Goal: Task Accomplishment & Management: Complete application form

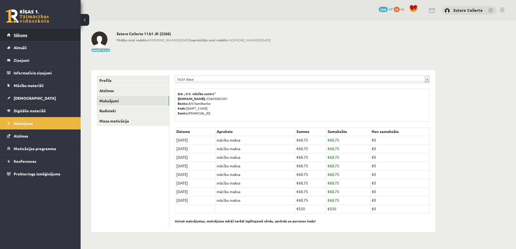
click at [21, 34] on span "Sākums" at bounding box center [21, 35] width 14 height 5
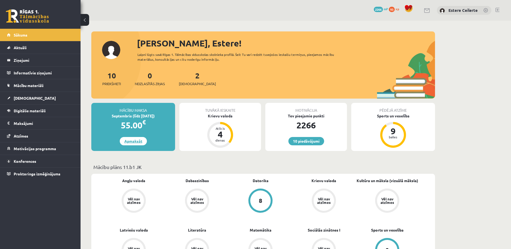
click at [130, 141] on link "Apmaksāt" at bounding box center [133, 141] width 27 height 8
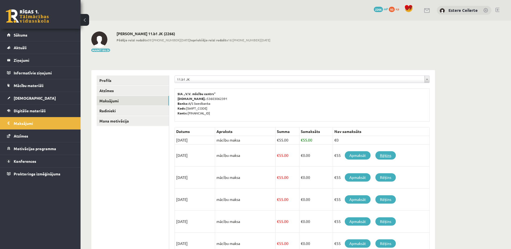
click at [386, 154] on link "Rēķins" at bounding box center [386, 155] width 20 height 8
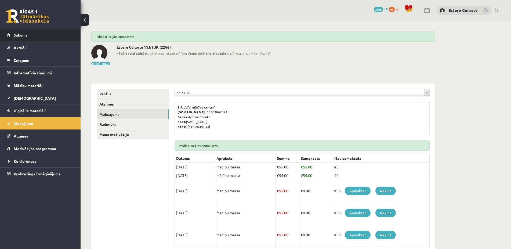
click at [18, 34] on span "Sākums" at bounding box center [21, 35] width 14 height 5
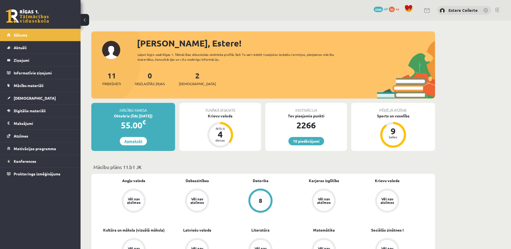
click at [139, 140] on link "Apmaksāt" at bounding box center [133, 141] width 27 height 8
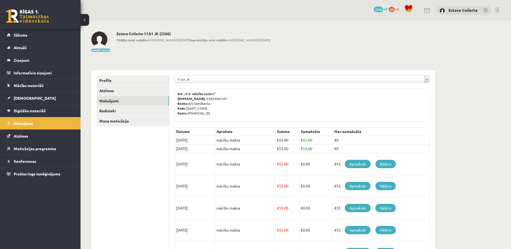
click at [473, 123] on div "**********" at bounding box center [296, 194] width 431 height 347
click at [22, 32] on link "Sākums" at bounding box center [40, 35] width 67 height 12
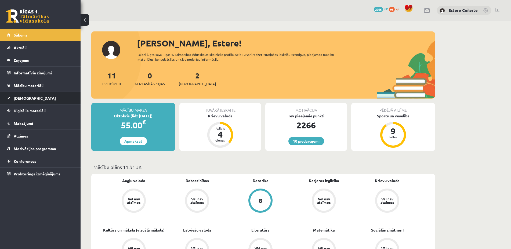
click at [27, 96] on span "[DEMOGRAPHIC_DATA]" at bounding box center [35, 98] width 42 height 5
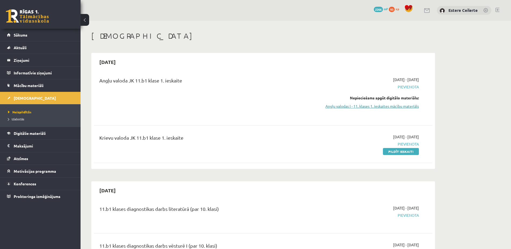
click at [402, 105] on link "Angļu valodas I - 11. klases 1. ieskaites mācību materiāls" at bounding box center [368, 106] width 101 height 6
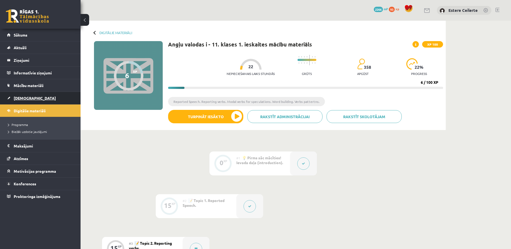
click at [21, 97] on span "[DEMOGRAPHIC_DATA]" at bounding box center [35, 98] width 42 height 5
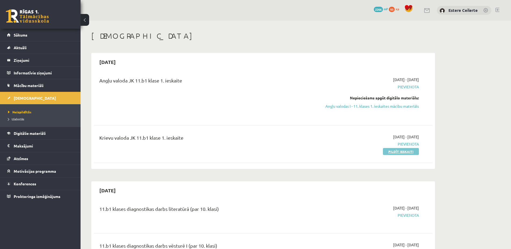
click at [399, 150] on link "Pildīt ieskaiti" at bounding box center [401, 151] width 36 height 7
click at [395, 148] on div "2025-09-01 - 2025-09-15 Pievienota Pildīt ieskaiti" at bounding box center [368, 144] width 109 height 20
click at [396, 151] on link "Pildīt ieskaiti" at bounding box center [401, 151] width 36 height 7
click at [399, 150] on link "Pildīt ieskaiti" at bounding box center [401, 151] width 36 height 7
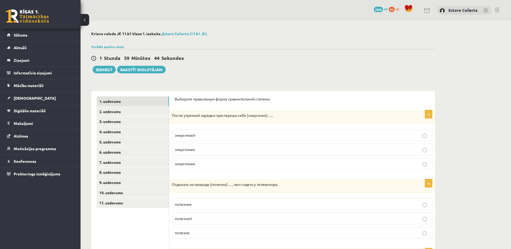
click at [188, 151] on span "энергичнее" at bounding box center [185, 149] width 20 height 5
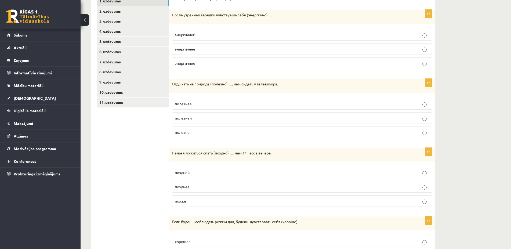
scroll to position [110, 0]
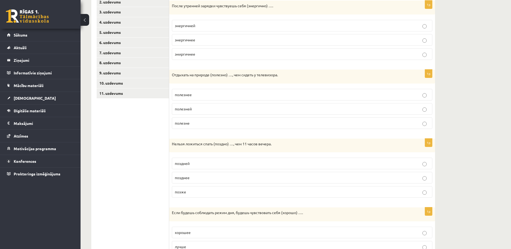
click at [194, 178] on p "позднее" at bounding box center [302, 178] width 255 height 6
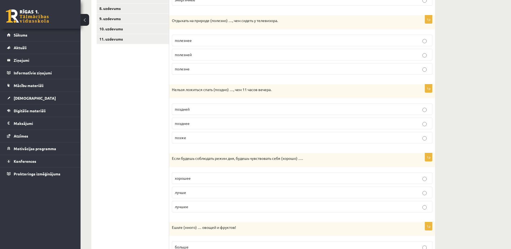
scroll to position [164, 0]
click at [227, 193] on p "лучше" at bounding box center [302, 192] width 255 height 6
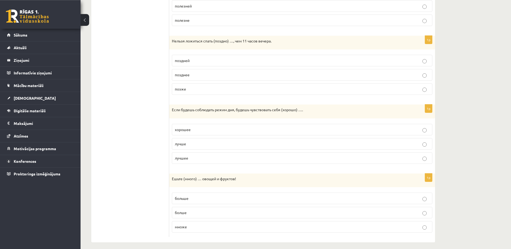
scroll to position [217, 0]
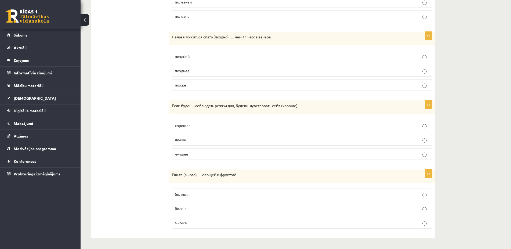
click at [197, 193] on p "больше" at bounding box center [302, 195] width 255 height 6
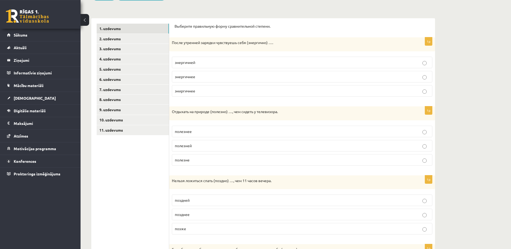
scroll to position [52, 0]
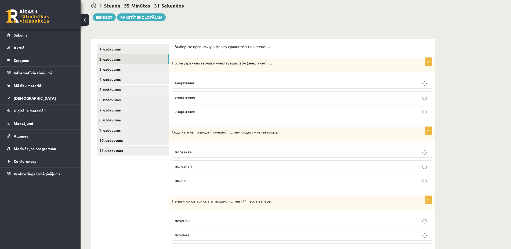
click at [106, 58] on link "2. uzdevums" at bounding box center [133, 59] width 72 height 10
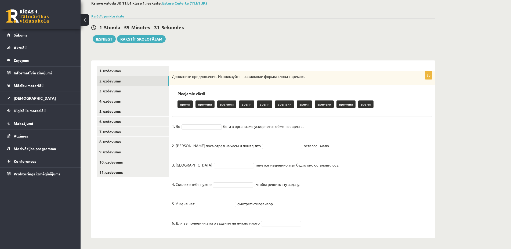
scroll to position [31, 0]
click at [203, 126] on body "0 Dāvanas 2266 mP 93 xp [PERSON_NAME] Sākums Aktuāli Kā mācīties eSKOLĀ Kontakt…" at bounding box center [255, 93] width 511 height 249
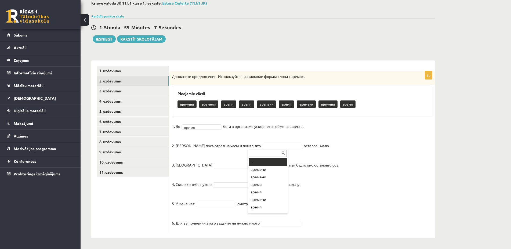
click at [260, 146] on body "0 Dāvanas 2266 mP 93 xp [PERSON_NAME] Sākums Aktuāli Kā mācīties eSKOLĀ Kontakt…" at bounding box center [255, 93] width 511 height 249
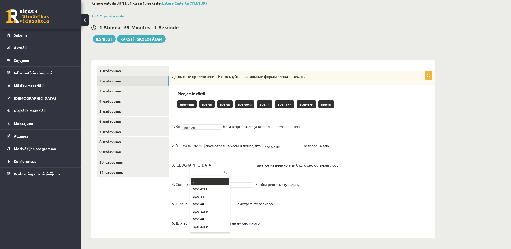
click at [198, 166] on body "0 Dāvanas 2266 mP 93 xp [PERSON_NAME] Sākums Aktuāli Kā mācīties eSKOLĀ Kontakt…" at bounding box center [255, 93] width 511 height 249
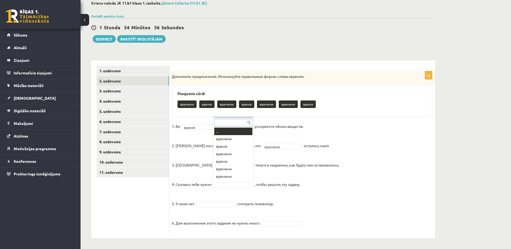
click at [228, 184] on body "0 Dāvanas 2266 mP 93 xp Estere Ceilerte Sākums Aktuāli Kā mācīties eSKOLĀ Konta…" at bounding box center [255, 93] width 511 height 249
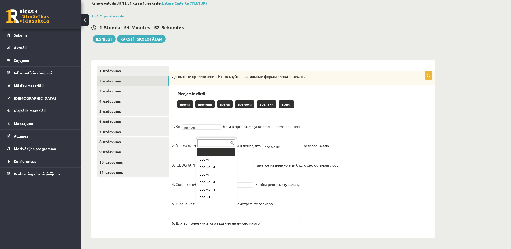
click at [208, 204] on body "0 Dāvanas 2266 mP 93 xp Estere Ceilerte Sākums Aktuāli Kā mācīties eSKOLĀ Konta…" at bounding box center [255, 93] width 511 height 249
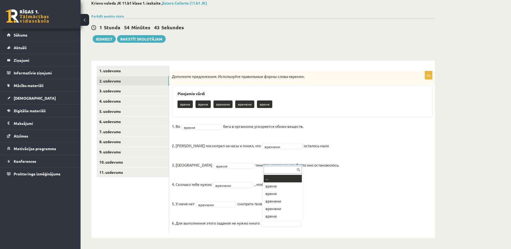
click at [271, 218] on body "0 Dāvanas 2266 mP 93 xp Estere Ceilerte Sākums Aktuāli Kā mācīties eSKOLĀ Konta…" at bounding box center [255, 93] width 511 height 249
drag, startPoint x: 377, startPoint y: 185, endPoint x: 372, endPoint y: 151, distance: 35.0
click at [379, 184] on body "0 Dāvanas 2266 mP 93 xp Estere Ceilerte Sākums Aktuāli Kā mācīties eSKOLĀ Konta…" at bounding box center [255, 93] width 511 height 249
click at [272, 218] on body "0 Dāvanas 2266 mP 93 xp Estere Ceilerte Sākums Aktuāli Kā mācīties eSKOLĀ Konta…" at bounding box center [255, 93] width 511 height 249
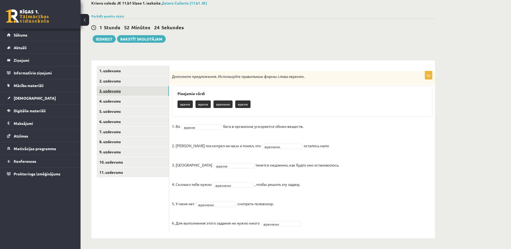
click at [127, 91] on link "3. uzdevums" at bounding box center [133, 91] width 72 height 10
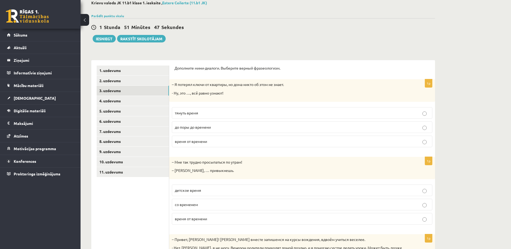
click at [203, 124] on label "до поры до времени" at bounding box center [302, 127] width 261 height 12
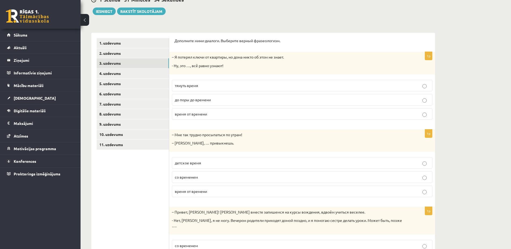
click at [209, 177] on p "со временем" at bounding box center [302, 177] width 255 height 6
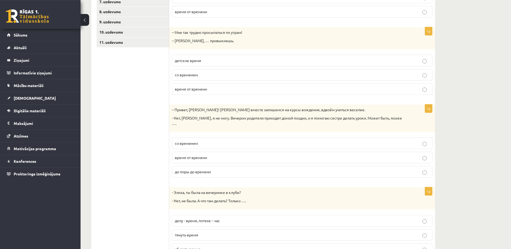
scroll to position [168, 0]
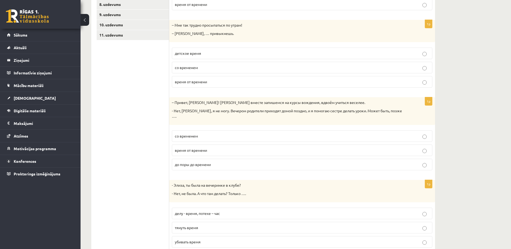
click at [202, 133] on p "со временем" at bounding box center [302, 136] width 255 height 6
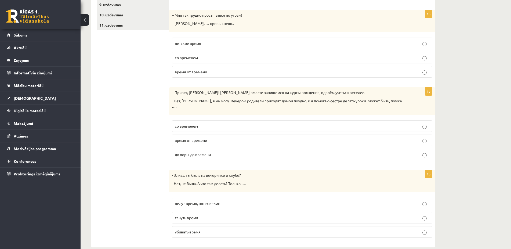
scroll to position [182, 0]
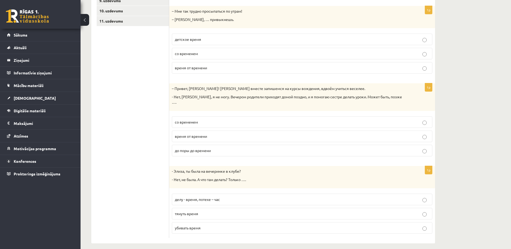
click at [210, 225] on p "убивать время" at bounding box center [302, 228] width 255 height 6
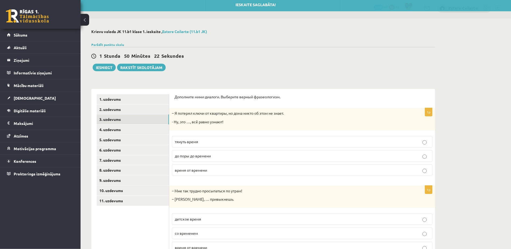
scroll to position [0, 0]
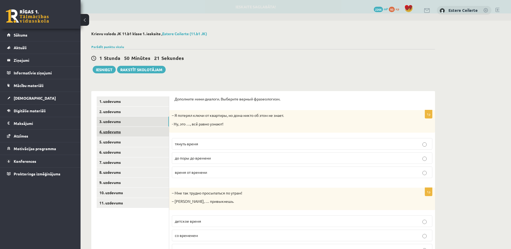
click at [114, 131] on link "4. uzdevums" at bounding box center [133, 132] width 72 height 10
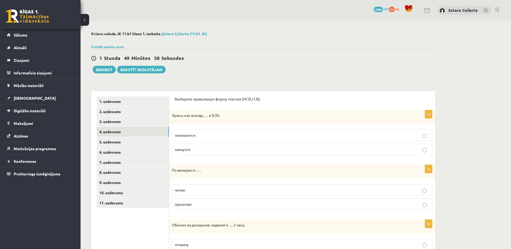
click at [228, 135] on p "начинаются" at bounding box center [302, 135] width 255 height 6
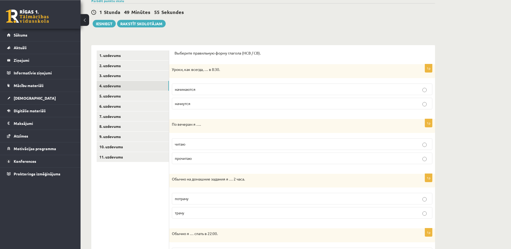
scroll to position [55, 0]
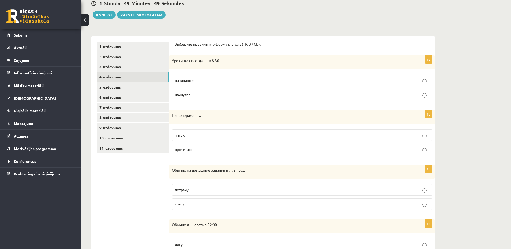
click at [205, 135] on p "читаю" at bounding box center [302, 135] width 255 height 6
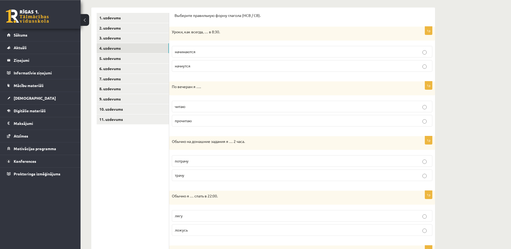
scroll to position [110, 0]
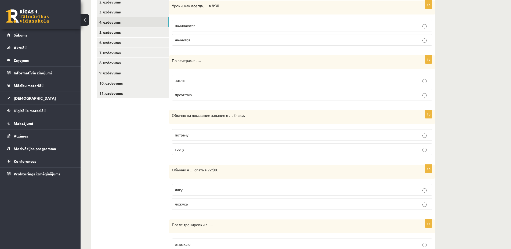
click at [192, 150] on p "трачу" at bounding box center [302, 149] width 255 height 6
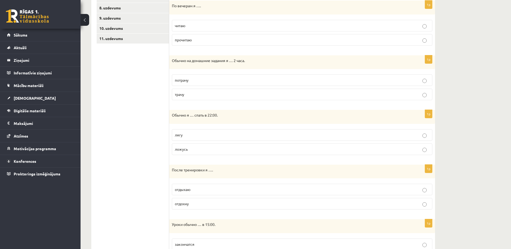
click at [197, 149] on p "ложусь" at bounding box center [302, 149] width 255 height 6
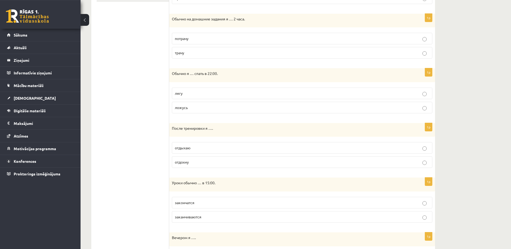
scroll to position [247, 0]
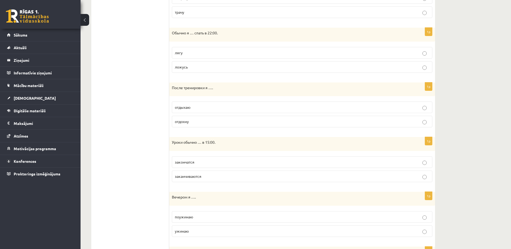
click at [203, 106] on p "отдыхаю" at bounding box center [302, 108] width 255 height 6
click at [206, 122] on p "заканчиваются" at bounding box center [302, 122] width 255 height 6
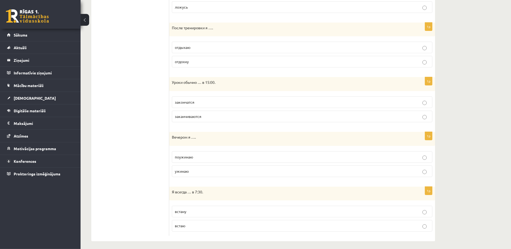
scroll to position [310, 0]
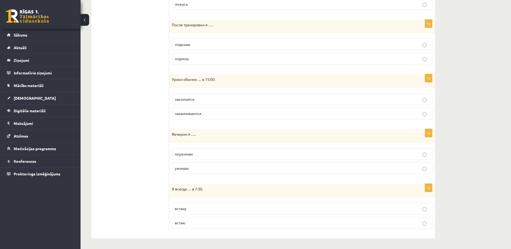
click at [202, 170] on p "ужинаю" at bounding box center [302, 169] width 255 height 6
click at [196, 224] on p "встаю" at bounding box center [302, 223] width 255 height 6
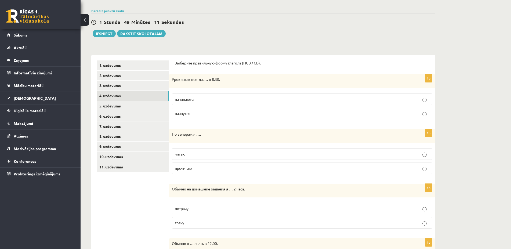
scroll to position [36, 0]
click at [119, 107] on link "5. uzdevums" at bounding box center [133, 106] width 72 height 10
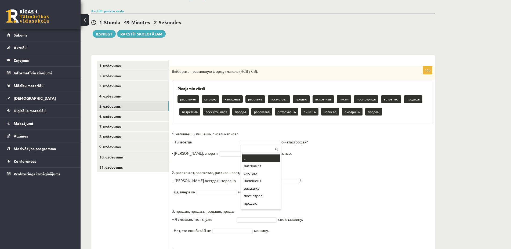
click at [269, 144] on body "0 Dāvanas 2266 mP 93 xp Estere Ceilerte Sākums Aktuāli Kā mācīties eSKOLĀ Konta…" at bounding box center [255, 88] width 511 height 249
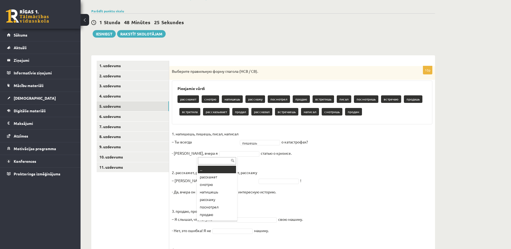
click at [213, 152] on body "0 Dāvanas 2266 mP 93 xp Estere Ceilerte Sākums Aktuāli Kā mācīties eSKOLĀ Konta…" at bounding box center [255, 88] width 511 height 249
click at [261, 143] on body "0 Dāvanas 2266 mP 93 xp Estere Ceilerte Sākums Aktuāli Kā mācīties eSKOLĀ Konta…" at bounding box center [255, 88] width 511 height 249
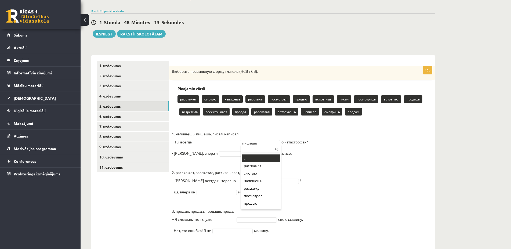
click at [261, 143] on body "0 Dāvanas 2266 mP 93 xp Estere Ceilerte Sākums Aktuāli Kā mācīties eSKOLĀ Konta…" at bounding box center [255, 88] width 511 height 249
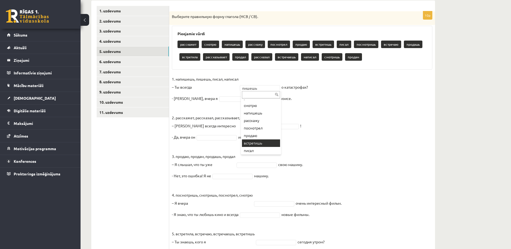
scroll to position [14, 0]
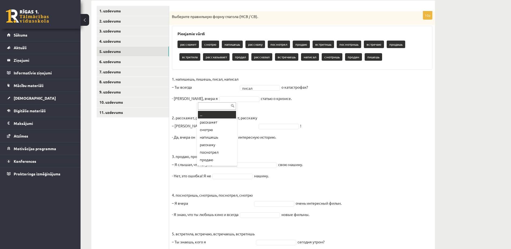
click at [201, 98] on body "0 Dāvanas 2266 mP 93 xp Estere Ceilerte Sākums Aktuāli Kā mācīties eSKOLĀ Konta…" at bounding box center [255, 33] width 511 height 249
drag, startPoint x: 217, startPoint y: 151, endPoint x: 220, endPoint y: 149, distance: 3.4
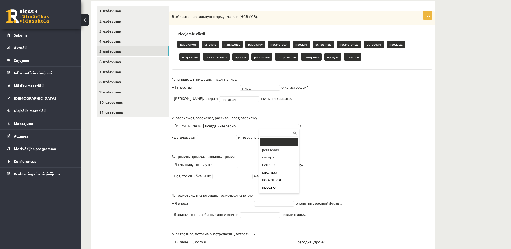
click at [271, 126] on body "0 Dāvanas 2266 mP 93 xp Estere Ceilerte Sākums Aktuāli Kā mācīties eSKOLĀ Konta…" at bounding box center [255, 33] width 511 height 249
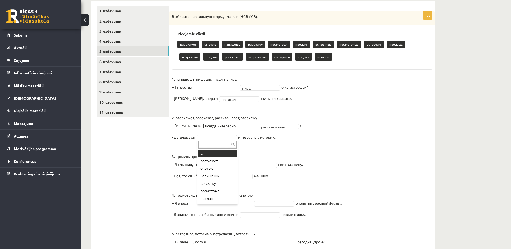
click at [213, 136] on body "0 Dāvanas 2266 mP 93 xp Estere Ceilerte Sākums Aktuāli Kā mācīties eSKOLĀ Konta…" at bounding box center [255, 33] width 511 height 249
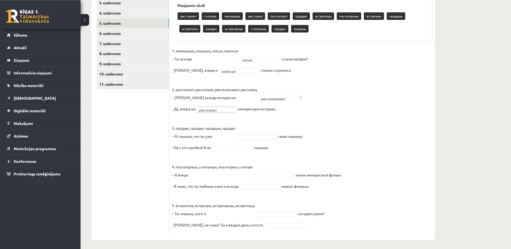
scroll to position [121, 0]
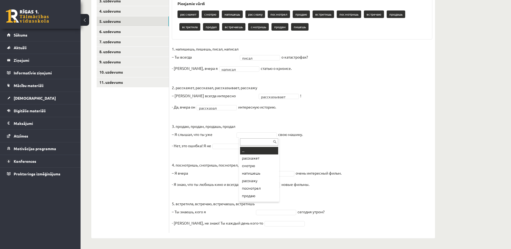
click at [256, 128] on body "0 Dāvanas 2266 mP 93 xp Estere Ceilerte Sākums Aktuāli Kā mācīties eSKOLĀ Konta…" at bounding box center [255, 3] width 511 height 249
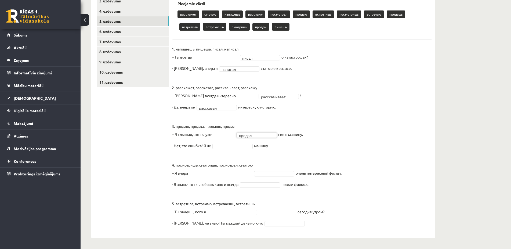
click at [219, 128] on body "0 Dāvanas 2266 mP 93 xp Estere Ceilerte Sākums Aktuāli Kā mācīties eSKOLĀ Konta…" at bounding box center [255, 3] width 511 height 249
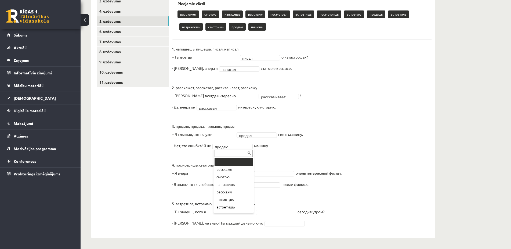
click at [237, 128] on body "0 Dāvanas 2266 mP 93 xp Estere Ceilerte Sākums Aktuāli Kā mācīties eSKOLĀ Konta…" at bounding box center [255, 3] width 511 height 249
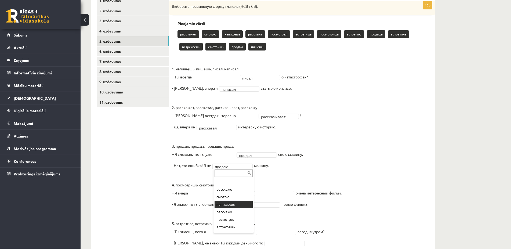
scroll to position [66, 0]
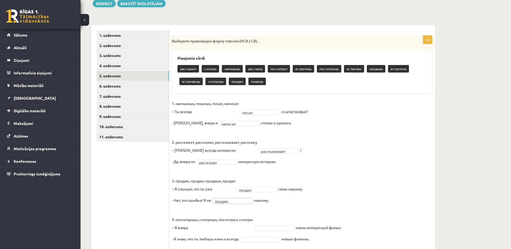
click at [355, 176] on body "0 Dāvanas 2266 mP 93 xp Estere Ceilerte Sākums Aktuāli Kā mācīties eSKOLĀ Konta…" at bounding box center [255, 58] width 511 height 249
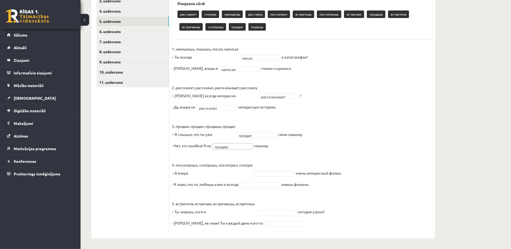
scroll to position [121, 0]
click at [271, 128] on body "0 Dāvanas 2266 mP 93 xp Estere Ceilerte Sākums Aktuāli Kā mācīties eSKOLĀ Konta…" at bounding box center [255, 3] width 511 height 249
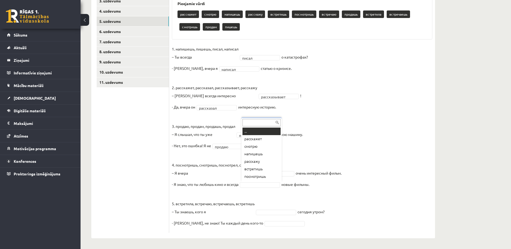
click at [258, 128] on body "0 Dāvanas 2266 mP 93 xp Estere Ceilerte Sākums Aktuāli Kā mācīties eSKOLĀ Konta…" at bounding box center [255, 3] width 511 height 249
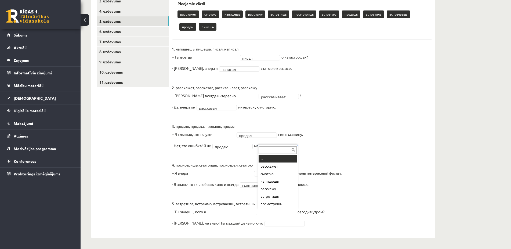
click at [273, 128] on body "0 Dāvanas 2266 mP 93 xp Estere Ceilerte Sākums Aktuāli Kā mācīties eSKOLĀ Konta…" at bounding box center [255, 3] width 511 height 249
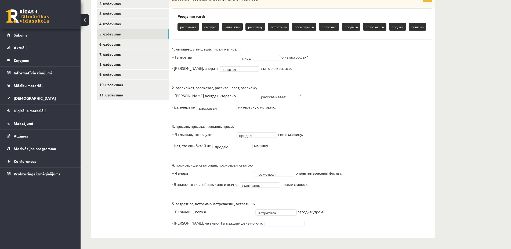
click at [252, 141] on body "0 Dāvanas 2266 mP 93 xp Estere Ceilerte Sākums Aktuāli Kā mācīties eSKOLĀ Konta…" at bounding box center [255, 16] width 511 height 249
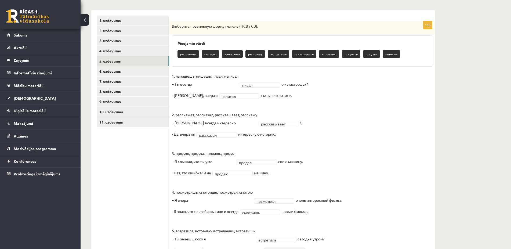
click at [235, 168] on body "0 Dāvanas 2266 mP 93 xp Estere Ceilerte Sākums Aktuāli Kā mācīties eSKOLĀ Konta…" at bounding box center [255, 43] width 511 height 249
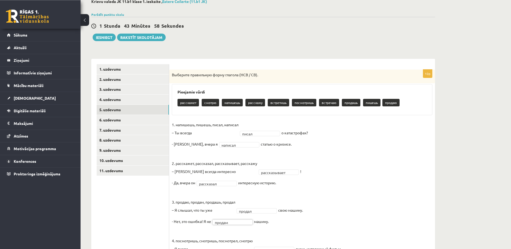
scroll to position [26, 0]
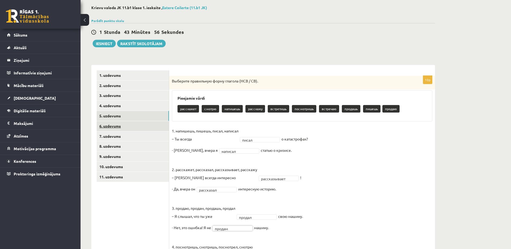
click at [106, 125] on link "6. uzdevums" at bounding box center [133, 126] width 72 height 10
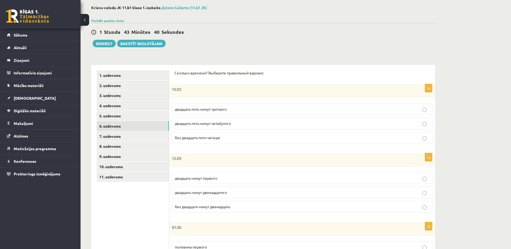
click at [205, 124] on span "двадцать пять минут четвёртого" at bounding box center [203, 123] width 56 height 5
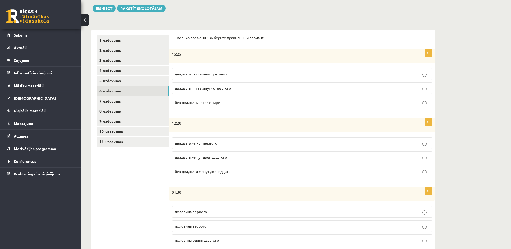
scroll to position [81, 0]
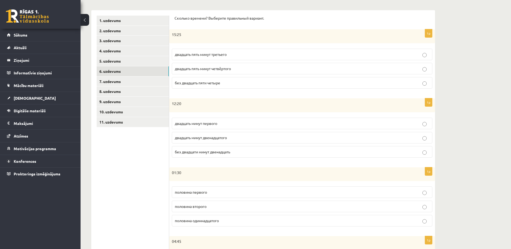
click at [203, 124] on span "двадцать минут первого" at bounding box center [196, 123] width 42 height 5
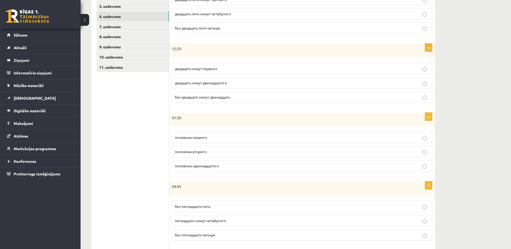
click at [208, 154] on p "половина второго" at bounding box center [302, 152] width 255 height 6
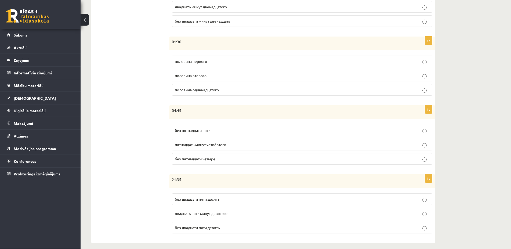
scroll to position [217, 0]
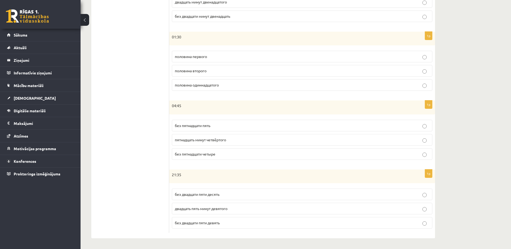
click at [214, 124] on p "без пятнадцати пять" at bounding box center [302, 126] width 255 height 6
click at [214, 194] on span "без двадцати пяти десять" at bounding box center [197, 194] width 45 height 5
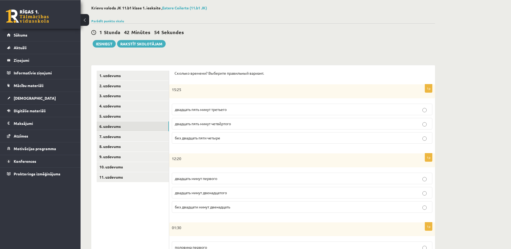
scroll to position [25, 0]
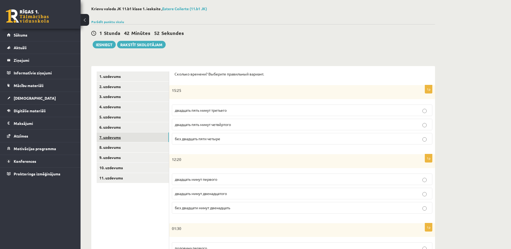
click at [117, 137] on link "7. uzdevums" at bounding box center [133, 137] width 72 height 10
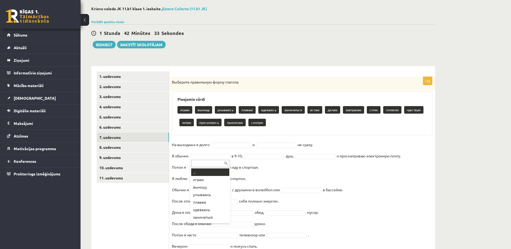
click at [202, 157] on body "0 Dāvanas 2266 mP 93 xp Estere Ceilerte Sākums Aktuāli Kā mācīties eSKOLĀ Konta…" at bounding box center [255, 99] width 511 height 249
click at [232, 146] on body "0 Dāvanas 2266 mP 93 xp Estere Ceilerte Sākums Aktuāli Kā mācīties eSKOLĀ Konta…" at bounding box center [255, 99] width 511 height 249
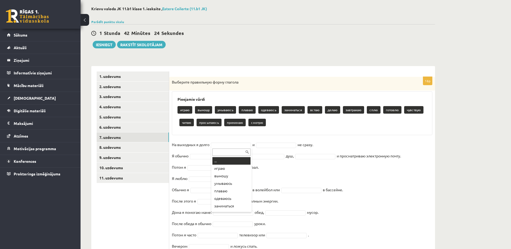
click at [232, 146] on body "0 Dāvanas 2266 mP 93 xp Estere Ceilerte Sākums Aktuāli Kā mācīties eSKOLĀ Konta…" at bounding box center [255, 99] width 511 height 249
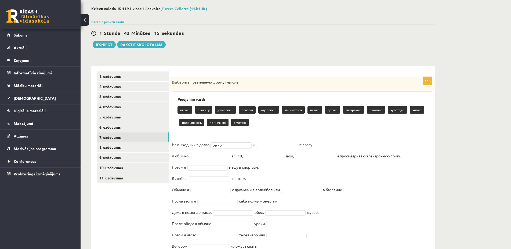
click at [274, 144] on body "0 Dāvanas 2266 mP 93 xp Estere Ceilerte Sākums Aktuāli Kā mācīties eSKOLĀ Konta…" at bounding box center [255, 99] width 511 height 249
click at [201, 154] on fieldset "**********" at bounding box center [302, 197] width 261 height 113
click at [202, 157] on body "0 Dāvanas 2266 mP 93 xp Estere Ceilerte Sākums Aktuāli Kā mācīties eSKOLĀ Konta…" at bounding box center [255, 99] width 511 height 249
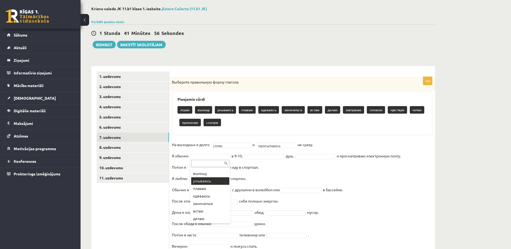
scroll to position [21, 0]
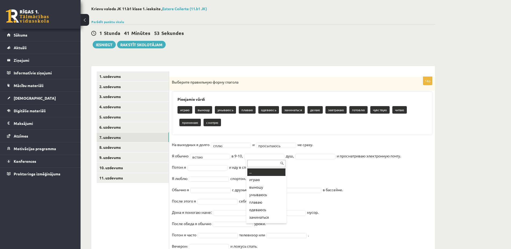
click at [268, 155] on body "0 Dāvanas 2266 mP 93 xp Estere Ceilerte Sākums Aktuāli Kā mācīties eSKOLĀ Konta…" at bounding box center [255, 99] width 511 height 249
click at [311, 157] on body "0 Dāvanas 2266 mP 93 xp Estere Ceilerte Sākums Aktuāli Kā mācīties eSKOLĀ Konta…" at bounding box center [255, 99] width 511 height 249
click at [199, 167] on body "0 Dāvanas 2266 mP 93 xp Estere Ceilerte Sākums Aktuāli Kā mācīties eSKOLĀ Konta…" at bounding box center [255, 99] width 511 height 249
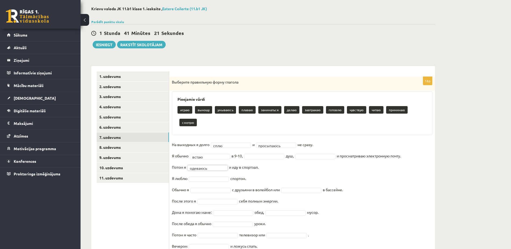
click at [200, 178] on body "0 Dāvanas 2266 mP 93 xp Estere Ceilerte Sākums Aktuāli Kā mācīties eSKOLĀ Konta…" at bounding box center [255, 99] width 511 height 249
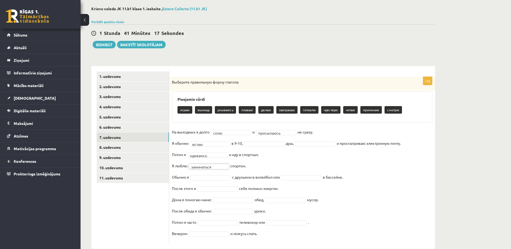
click at [200, 177] on body "0 Dāvanas 2266 mP 93 xp Estere Ceilerte Sākums Aktuāli Kā mācīties eSKOLĀ Konta…" at bounding box center [255, 99] width 511 height 249
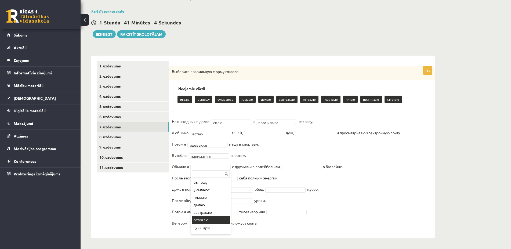
scroll to position [0, 0]
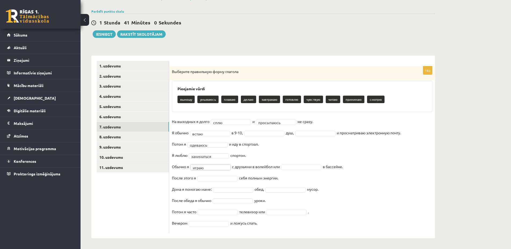
click at [309, 165] on body "0 Dāvanas 2266 mP 93 xp Estere Ceilerte Sākums Aktuāli Kā mācīties eSKOLĀ Konta…" at bounding box center [255, 89] width 511 height 249
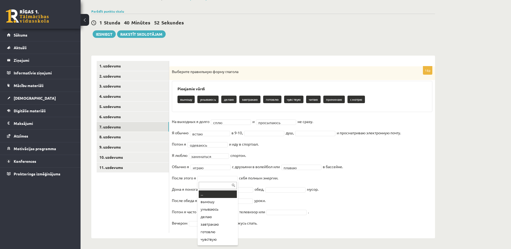
click at [203, 178] on body "0 Dāvanas 2266 mP 93 xp Estere Ceilerte Sākums Aktuāli Kā mācīties eSKOLĀ Konta…" at bounding box center [255, 89] width 511 height 249
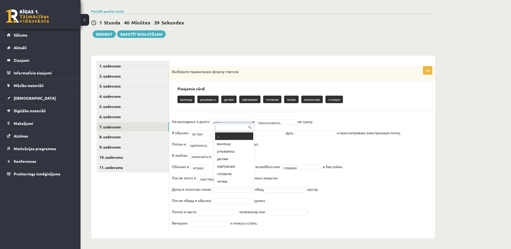
click at [225, 189] on body "0 Dāvanas 2266 mP 93 xp Estere Ceilerte Sākums Aktuāli Kā mācīties eSKOLĀ Konta…" at bounding box center [255, 89] width 511 height 249
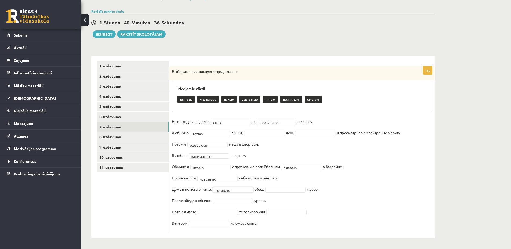
click at [293, 188] on body "0 Dāvanas 2266 mP 93 xp Estere Ceilerte Sākums Aktuāli Kā mācīties eSKOLĀ Konta…" at bounding box center [255, 89] width 511 height 249
click at [220, 199] on body "0 Dāvanas 2266 mP 93 xp Estere Ceilerte Sākums Aktuāli Kā mācīties eSKOLĀ Konta…" at bounding box center [255, 89] width 511 height 249
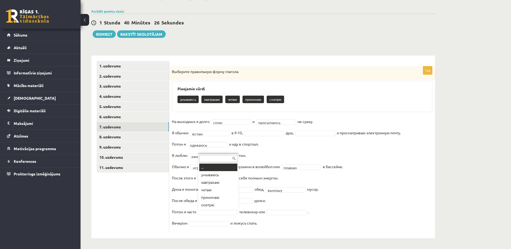
click at [204, 210] on body "0 Dāvanas 2266 mP 93 xp Estere Ceilerte Sākums Aktuāli Kā mācīties eSKOLĀ Konta…" at bounding box center [255, 89] width 511 height 249
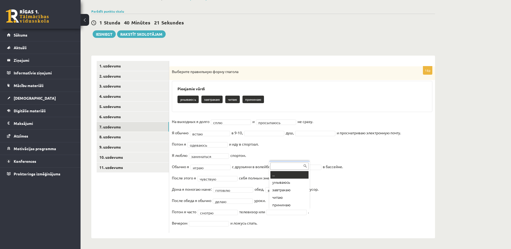
click at [281, 212] on body "0 Dāvanas 2266 mP 93 xp Estere Ceilerte Sākums Aktuāli Kā mācīties eSKOLĀ Konta…" at bounding box center [255, 89] width 511 height 249
click at [211, 214] on body "0 Dāvanas 2266 mP 93 xp Estere Ceilerte Sākums Aktuāli Kā mācīties eSKOLĀ Konta…" at bounding box center [255, 89] width 511 height 249
click at [378, 214] on body "0 Dāvanas 2266 mP 93 xp Estere Ceilerte Sākums Aktuāli Kā mācīties eSKOLĀ Konta…" at bounding box center [255, 89] width 511 height 249
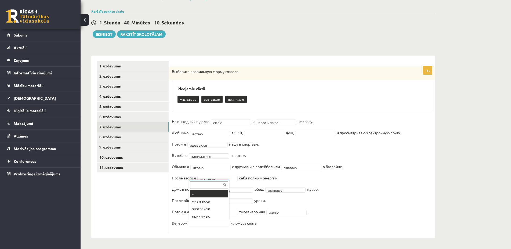
click at [211, 214] on body "0 Dāvanas 2266 mP 93 xp Estere Ceilerte Sākums Aktuāli Kā mācīties eSKOLĀ Konta…" at bounding box center [255, 89] width 511 height 249
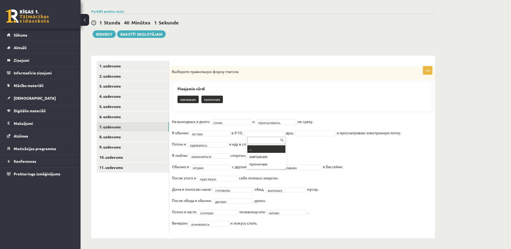
click at [268, 132] on body "0 Dāvanas 2266 mP 93 xp Estere Ceilerte Sākums Aktuāli Kā mācīties eSKOLĀ Konta…" at bounding box center [255, 89] width 511 height 249
click at [314, 134] on body "0 Dāvanas 2266 mP 93 xp Estere Ceilerte Sākums Aktuāli Kā mācīties eSKOLĀ Konta…" at bounding box center [255, 89] width 511 height 249
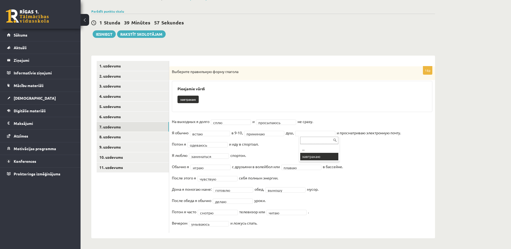
scroll to position [23, 0]
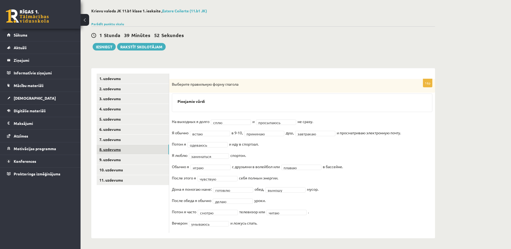
click at [118, 146] on link "8. uzdevums" at bounding box center [133, 150] width 72 height 10
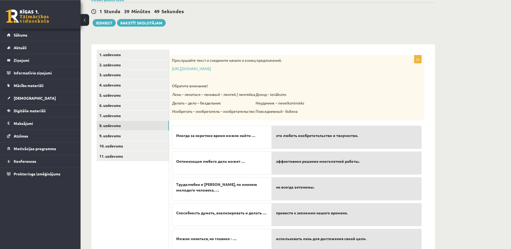
scroll to position [69, 0]
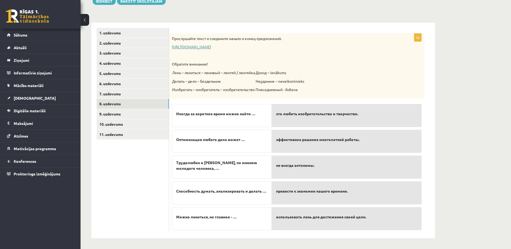
click at [209, 46] on link "https://www.zvaigzne.lv/upload/audio/100Urokov/2/49%202.mp3" at bounding box center [191, 46] width 39 height 5
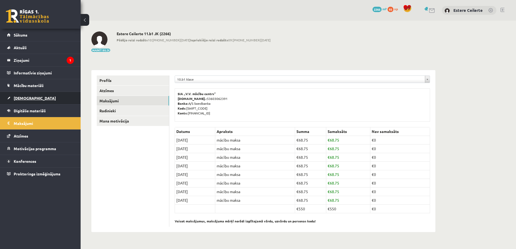
click at [24, 96] on link "[DEMOGRAPHIC_DATA]" at bounding box center [40, 98] width 67 height 12
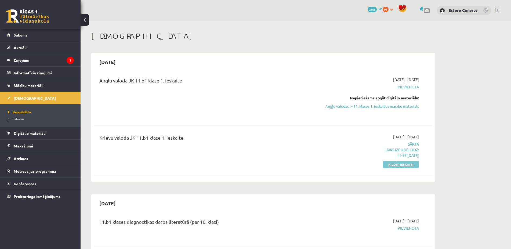
click at [397, 163] on link "Pildīt ieskaiti" at bounding box center [401, 164] width 36 height 7
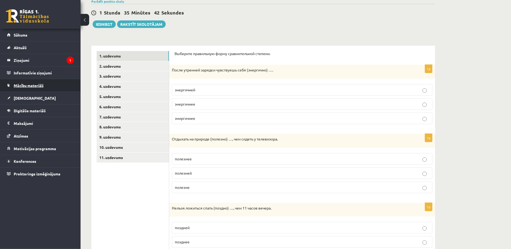
scroll to position [25, 0]
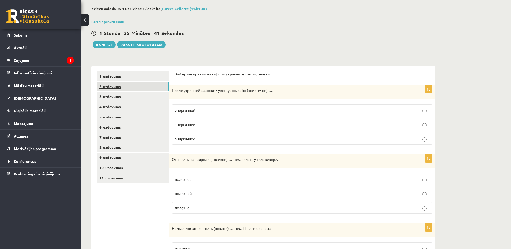
click at [107, 87] on link "2. uzdevums" at bounding box center [133, 87] width 72 height 10
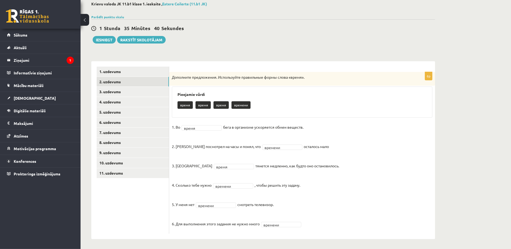
scroll to position [31, 0]
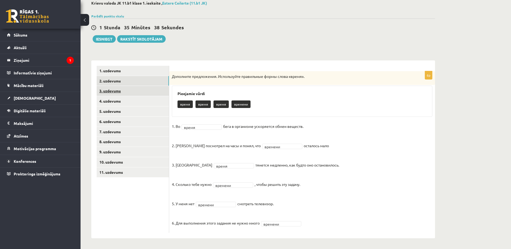
click at [110, 87] on link "3. uzdevums" at bounding box center [133, 91] width 72 height 10
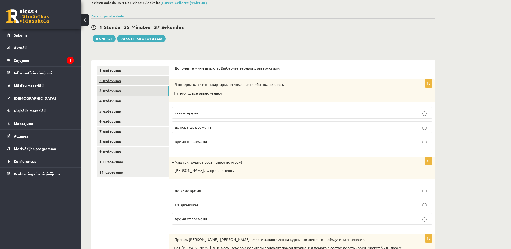
click at [116, 82] on link "2. uzdevums" at bounding box center [133, 81] width 72 height 10
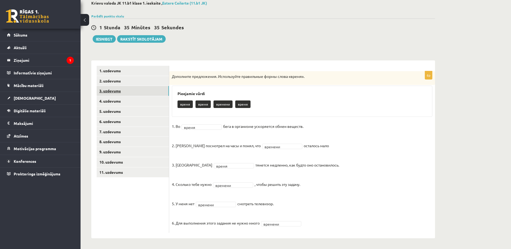
click at [116, 88] on link "3. uzdevums" at bounding box center [133, 91] width 72 height 10
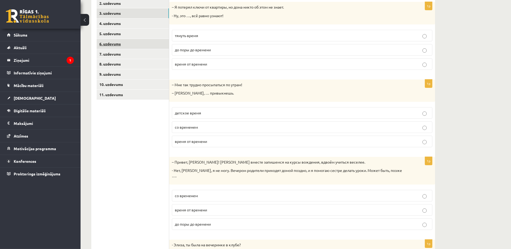
scroll to position [72, 0]
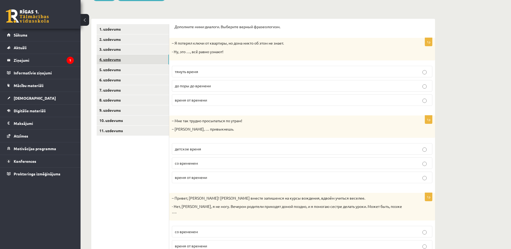
click at [119, 56] on link "4. uzdevums" at bounding box center [133, 60] width 72 height 10
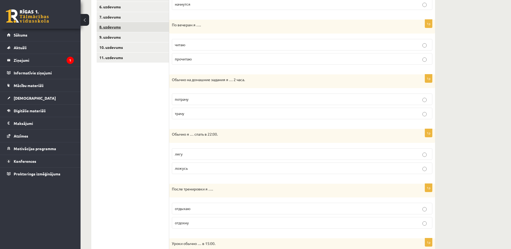
scroll to position [91, 0]
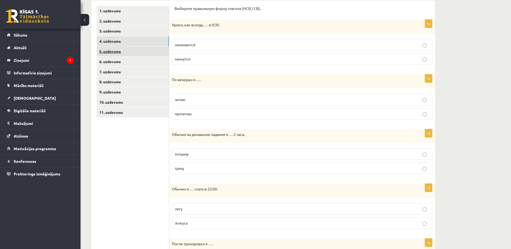
click at [120, 50] on link "5. uzdevums" at bounding box center [133, 51] width 72 height 10
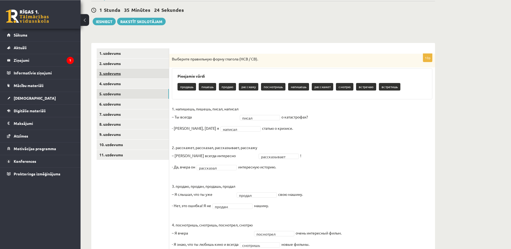
scroll to position [26, 0]
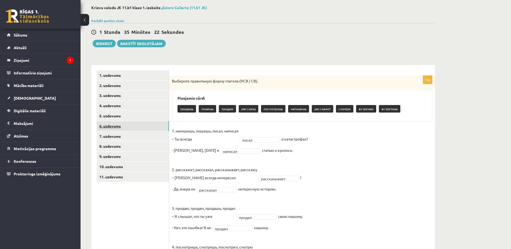
click at [124, 123] on link "6. uzdevums" at bounding box center [133, 126] width 72 height 10
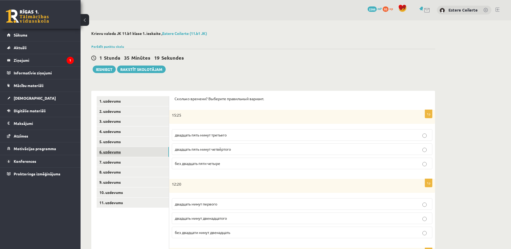
scroll to position [0, 0]
click at [117, 161] on link "7. uzdevums" at bounding box center [133, 162] width 72 height 10
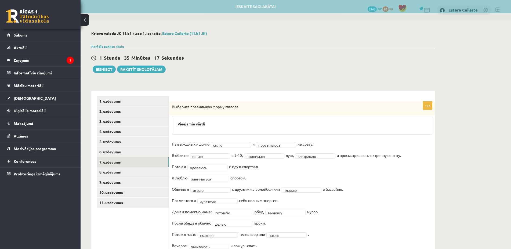
scroll to position [23, 0]
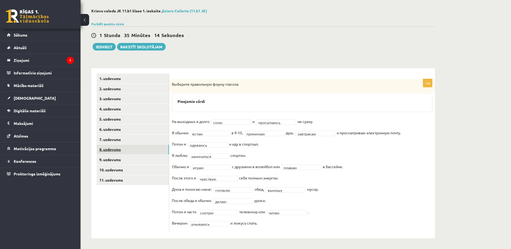
click at [112, 147] on link "8. uzdevums" at bounding box center [133, 150] width 72 height 10
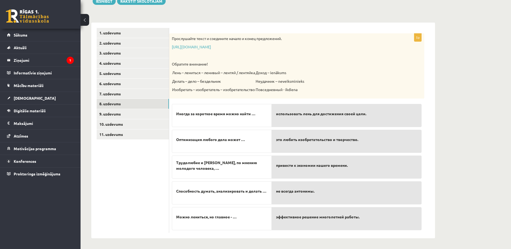
scroll to position [69, 0]
click at [118, 113] on link "9. uzdevums" at bounding box center [133, 114] width 72 height 10
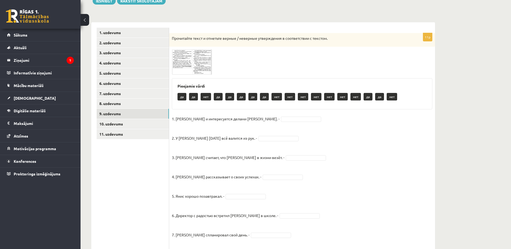
click at [189, 62] on span at bounding box center [192, 62] width 9 height 9
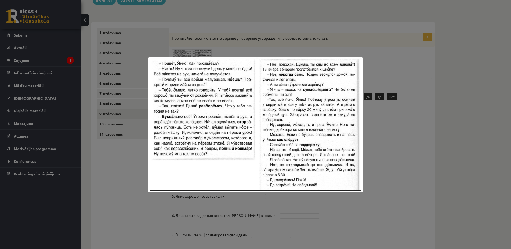
click at [246, 202] on div at bounding box center [255, 124] width 511 height 249
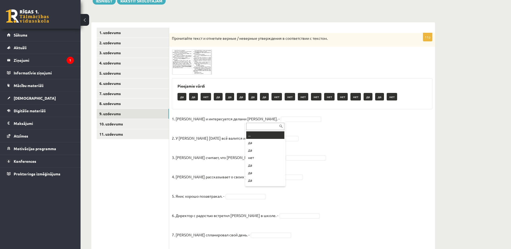
click at [252, 119] on body "0 Dāvanas 2266 mP 93 xp Estere Ceilerte Sākums Aktuāli Kā mācīties eSKOLĀ Konta…" at bounding box center [255, 55] width 511 height 249
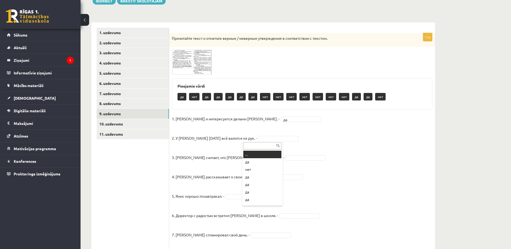
click at [257, 139] on body "0 Dāvanas 2266 mP 93 xp Estere Ceilerte Sākums Aktuāli Kā mācīties eSKOLĀ Konta…" at bounding box center [255, 55] width 511 height 249
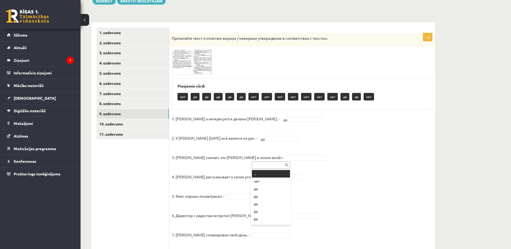
click at [258, 157] on body "0 Dāvanas 2266 mP 93 xp Estere Ceilerte Sākums Aktuāli Kā mācīties eSKOLĀ Konta…" at bounding box center [255, 55] width 511 height 249
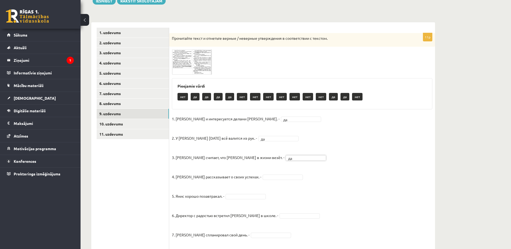
click at [250, 178] on body "0 Dāvanas 2266 mP 93 xp Estere Ceilerte Sākums Aktuāli Kā mācīties eSKOLĀ Konta…" at bounding box center [255, 55] width 511 height 249
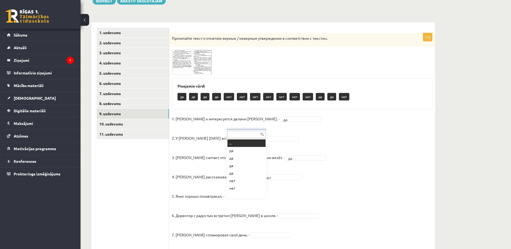
click at [235, 180] on body "0 Dāvanas 2266 mP 93 xp Estere Ceilerte Sākums Aktuāli Kā mācīties eSKOLĀ Konta…" at bounding box center [255, 55] width 511 height 249
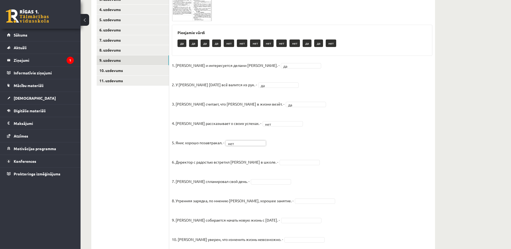
scroll to position [124, 0]
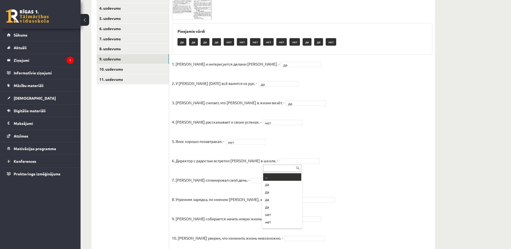
click at [274, 125] on body "0 Dāvanas 2266 mP 93 xp Estere Ceilerte Sākums Aktuāli Kā mācīties eSKOLĀ Konta…" at bounding box center [255, 0] width 511 height 249
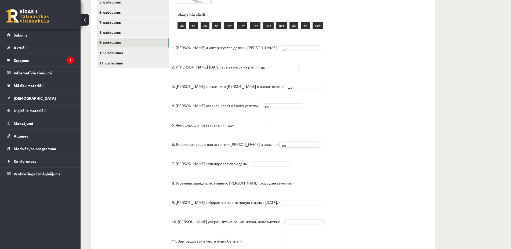
scroll to position [151, 0]
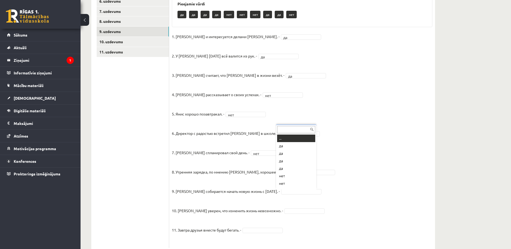
scroll to position [6, 0]
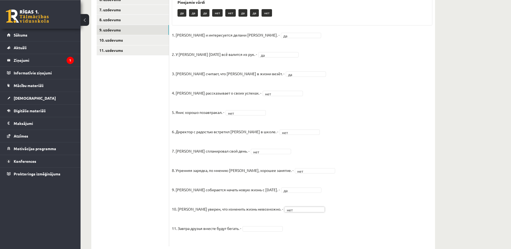
scroll to position [166, 0]
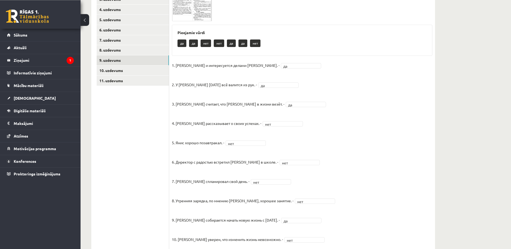
scroll to position [84, 0]
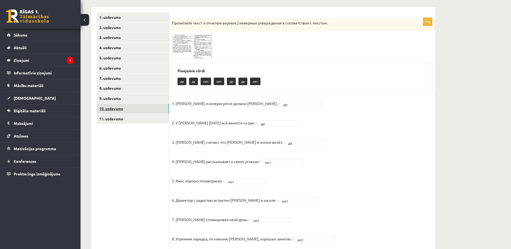
click at [124, 107] on link "10. uzdevums" at bounding box center [133, 109] width 72 height 10
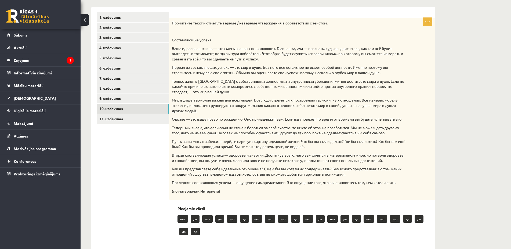
scroll to position [139, 0]
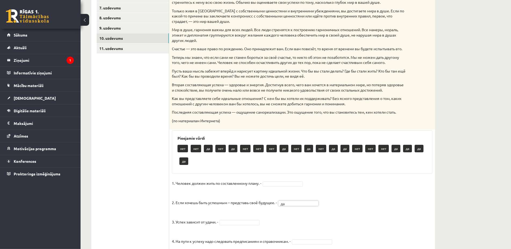
scroll to position [221, 0]
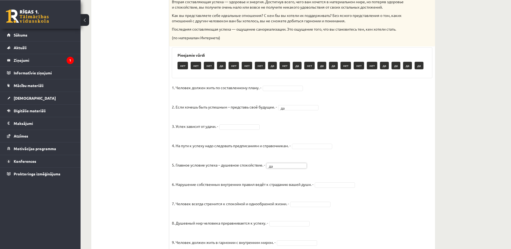
scroll to position [249, 0]
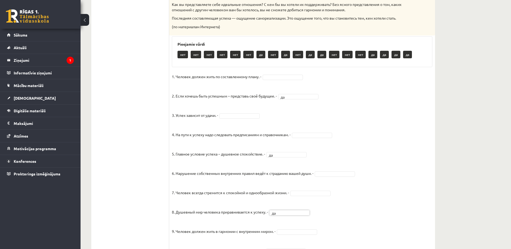
scroll to position [276, 0]
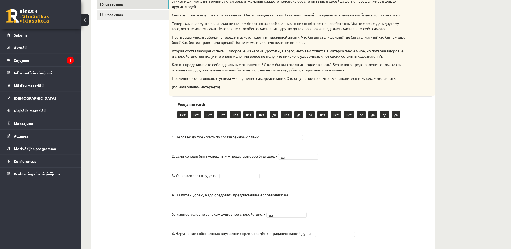
scroll to position [242, 0]
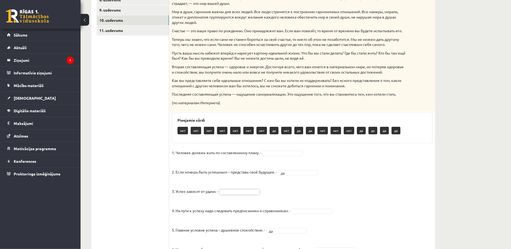
scroll to position [187, 0]
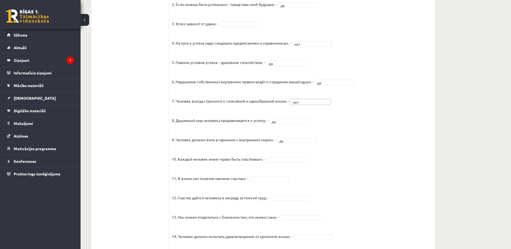
scroll to position [351, 0]
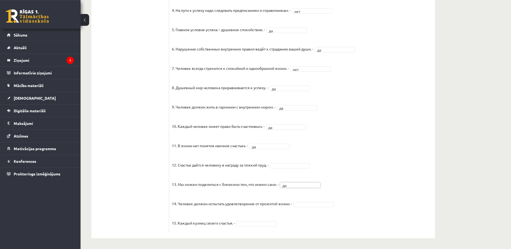
scroll to position [379, 0]
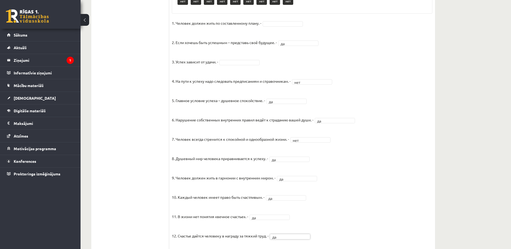
scroll to position [296, 0]
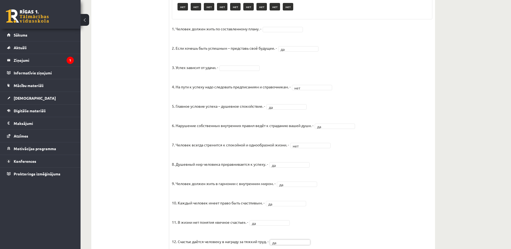
click at [238, 70] on fieldset "1. Человек должен жить по составленному плану. - 2. Если хочешь быть успешным –…" at bounding box center [302, 166] width 261 height 282
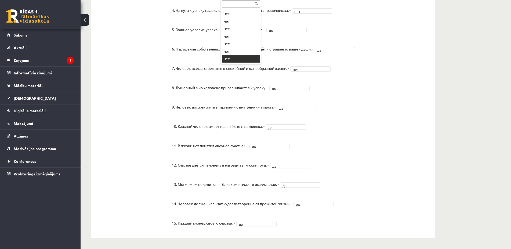
scroll to position [243, 0]
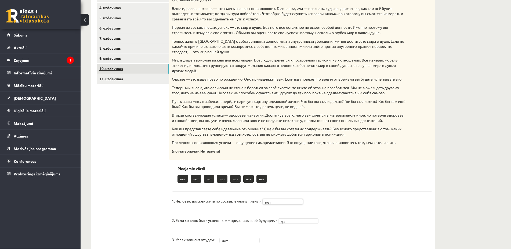
scroll to position [105, 0]
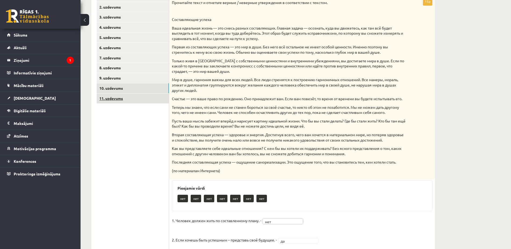
click at [112, 98] on link "11. uzdevums" at bounding box center [133, 99] width 72 height 10
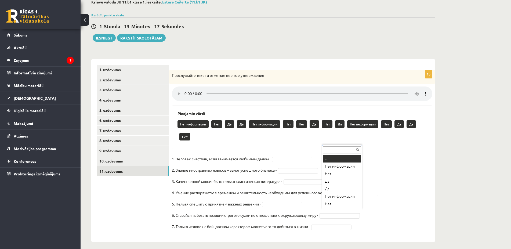
click at [332, 213] on body "0 Dāvanas 2266 mP 93 xp Estere Ceilerte Sākums Aktuāli Kā mācīties eSKOLĀ Konta…" at bounding box center [255, 92] width 511 height 249
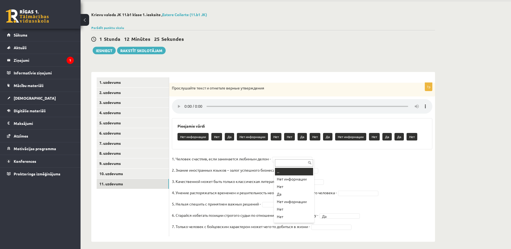
click at [281, 156] on body "0 Dāvanas 2266 mP 93 xp Estere Ceilerte Sākums Aktuāli Kā mācīties eSKOLĀ Konta…" at bounding box center [255, 105] width 511 height 249
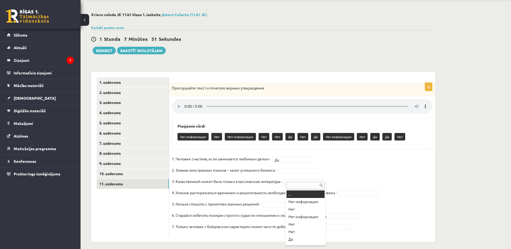
click at [289, 177] on body "0 Dāvanas 2266 mP 93 xp Estere Ceilerte Sākums Aktuāli Kā mācīties eSKOLĀ Konta…" at bounding box center [255, 105] width 511 height 249
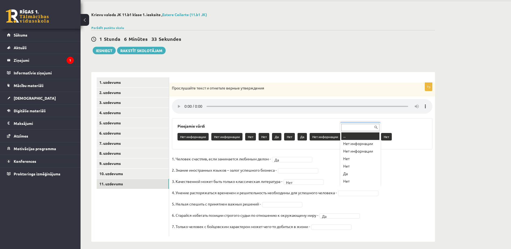
click at [348, 190] on body "0 Dāvanas 2266 mP 93 xp Estere Ceilerte Sākums Aktuāli Kā mācīties eSKOLĀ Konta…" at bounding box center [255, 105] width 511 height 249
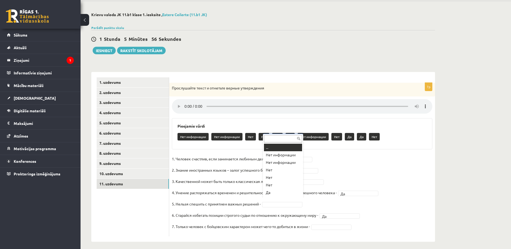
click at [271, 201] on body "0 Dāvanas 2266 mP 93 xp Estere Ceilerte Sākums Aktuāli Kā mācīties eSKOLĀ Konta…" at bounding box center [255, 105] width 511 height 249
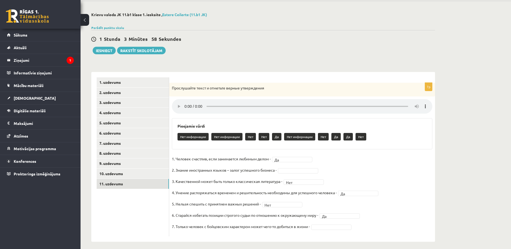
click at [319, 224] on body "0 Dāvanas 2266 mP 93 xp Estere Ceilerte Sākums Aktuāli Kā mācīties eSKOLĀ Konta…" at bounding box center [255, 105] width 511 height 249
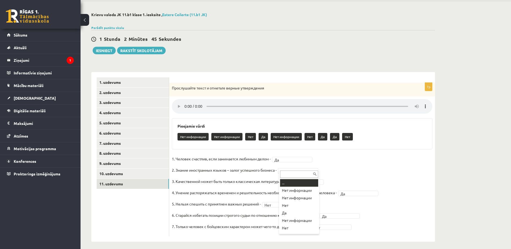
click at [291, 168] on body "0 Dāvanas 2266 mP 93 xp Estere Ceilerte Sākums Aktuāli Kā mācīties eSKOLĀ Konta…" at bounding box center [255, 105] width 511 height 249
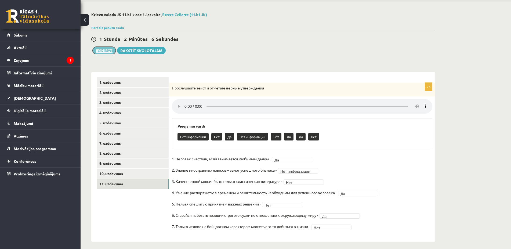
click at [101, 49] on button "Iesniegt" at bounding box center [104, 51] width 23 height 8
click at [119, 81] on link "1. uzdevums" at bounding box center [133, 82] width 72 height 10
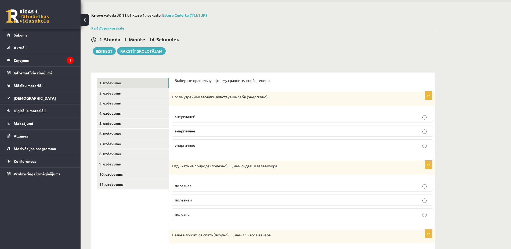
scroll to position [0, 0]
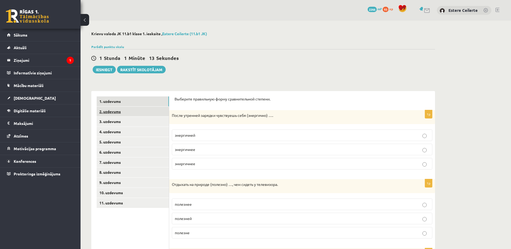
click at [113, 112] on link "2. uzdevums" at bounding box center [133, 112] width 72 height 10
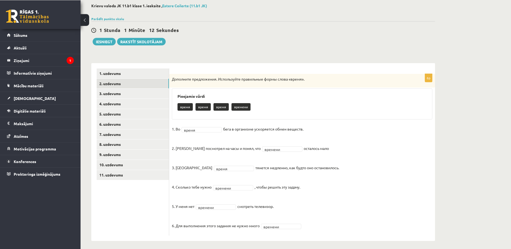
scroll to position [31, 0]
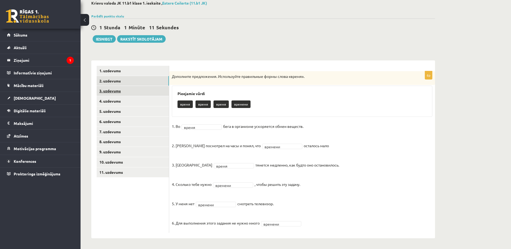
click at [125, 90] on link "3. uzdevums" at bounding box center [133, 91] width 72 height 10
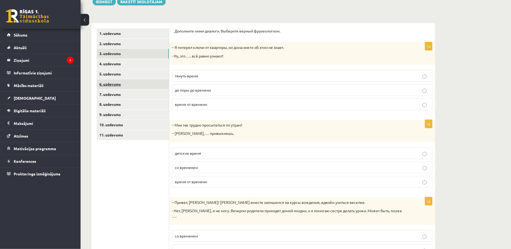
scroll to position [45, 0]
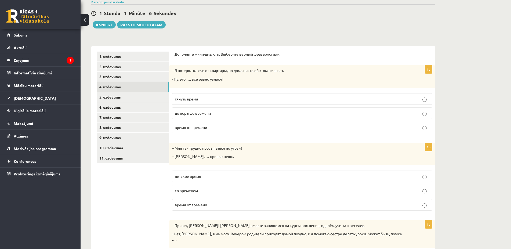
click at [114, 86] on link "4. uzdevums" at bounding box center [133, 87] width 72 height 10
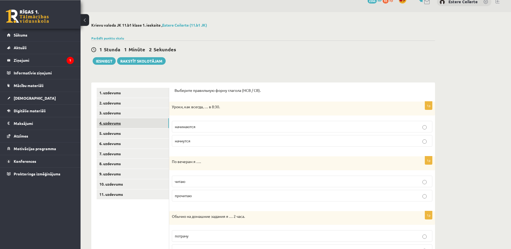
scroll to position [0, 0]
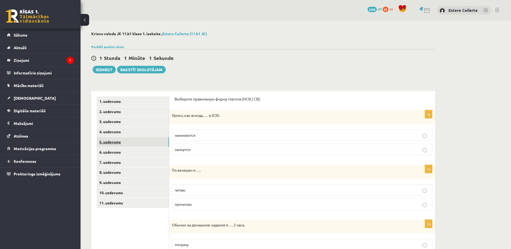
click at [103, 145] on link "5. uzdevums" at bounding box center [133, 142] width 72 height 10
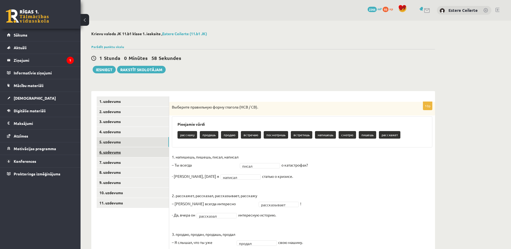
click at [116, 152] on link "6. uzdevums" at bounding box center [133, 152] width 72 height 10
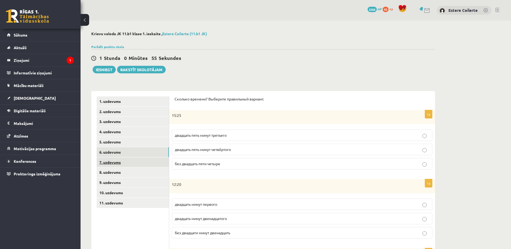
click at [120, 161] on link "7. uzdevums" at bounding box center [133, 162] width 72 height 10
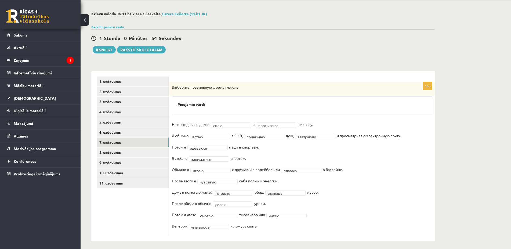
scroll to position [23, 0]
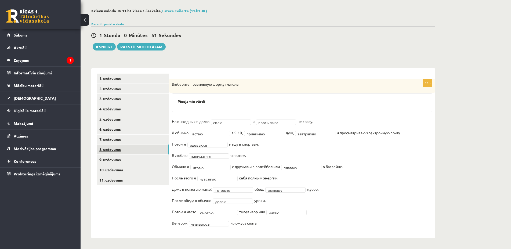
click at [111, 148] on link "8. uzdevums" at bounding box center [133, 150] width 72 height 10
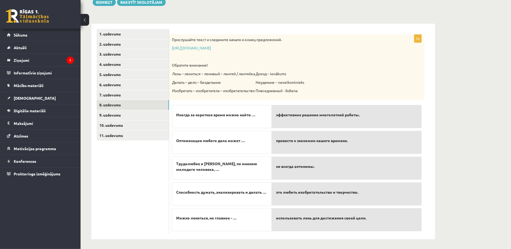
scroll to position [69, 0]
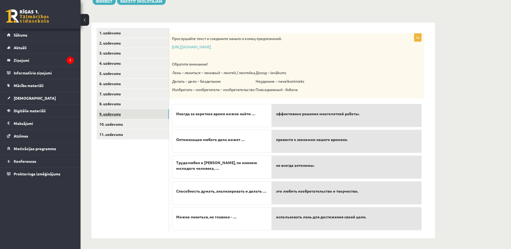
click at [117, 112] on link "9. uzdevums" at bounding box center [133, 114] width 72 height 10
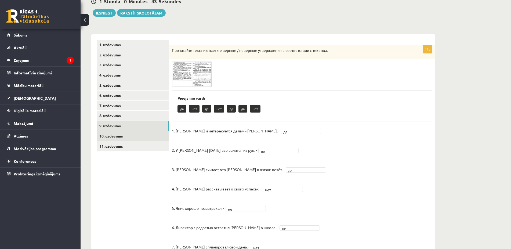
scroll to position [0, 0]
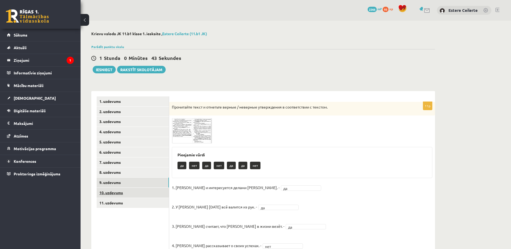
click at [116, 193] on link "10. uzdevums" at bounding box center [133, 193] width 72 height 10
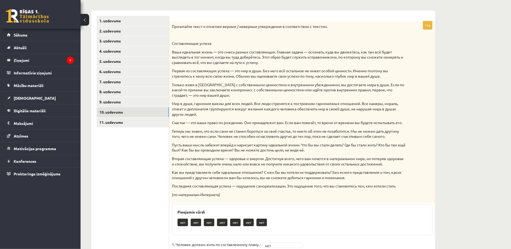
scroll to position [50, 0]
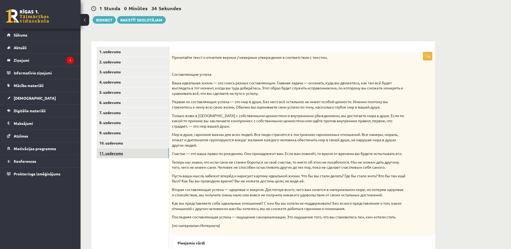
click at [114, 154] on link "11. uzdevums" at bounding box center [133, 153] width 72 height 10
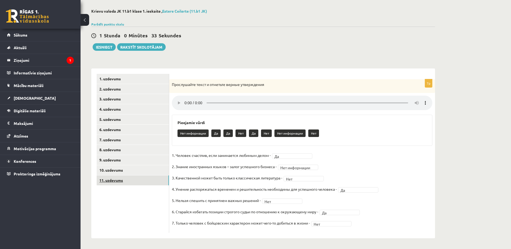
scroll to position [19, 0]
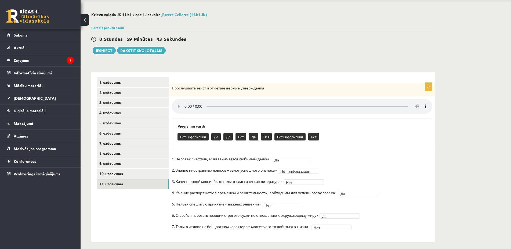
click at [361, 148] on div "**********" at bounding box center [302, 160] width 266 height 154
click at [106, 51] on button "Iesniegt" at bounding box center [104, 51] width 23 height 8
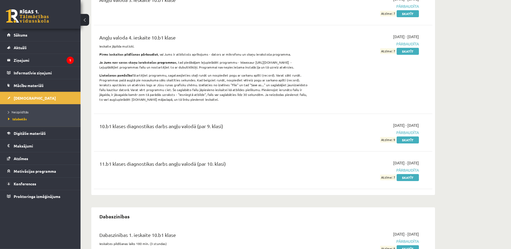
scroll to position [192, 0]
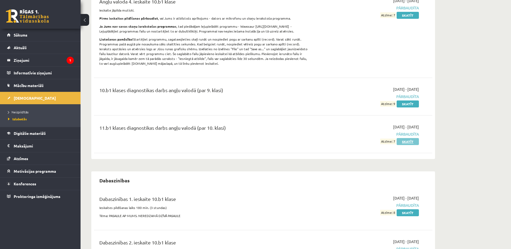
click at [409, 143] on link "Skatīt" at bounding box center [408, 141] width 22 height 7
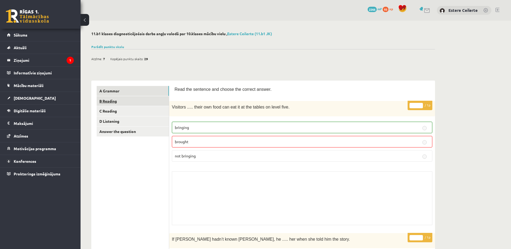
click at [108, 99] on link "B Reading" at bounding box center [133, 101] width 72 height 10
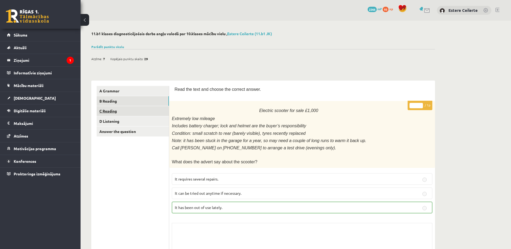
click at [106, 112] on link "C Reading" at bounding box center [133, 111] width 72 height 10
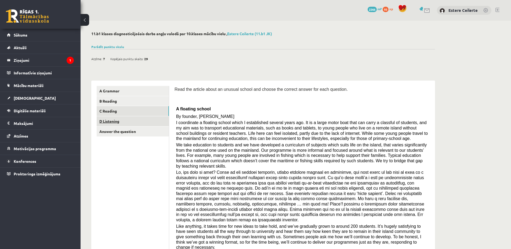
click at [114, 122] on link "D Listening" at bounding box center [133, 121] width 72 height 10
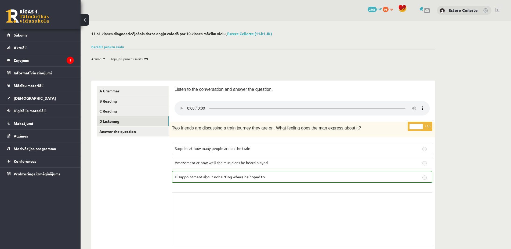
click at [110, 119] on link "D Listening" at bounding box center [133, 121] width 72 height 10
click at [121, 130] on link "Answer the question" at bounding box center [133, 132] width 72 height 10
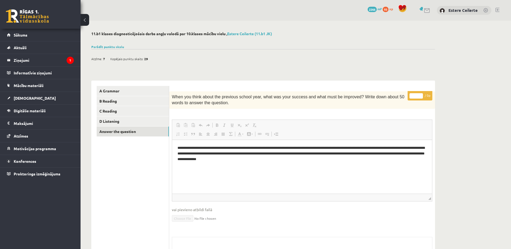
scroll to position [60, 0]
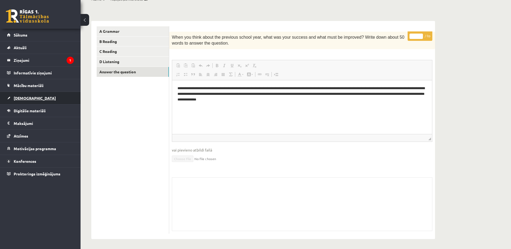
click at [24, 97] on span "[DEMOGRAPHIC_DATA]" at bounding box center [35, 98] width 42 height 5
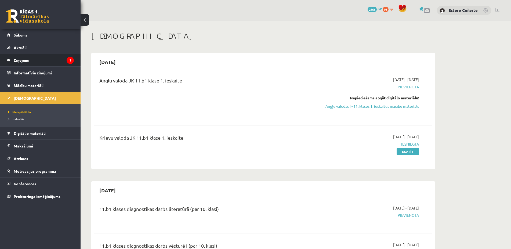
click at [37, 59] on legend "Ziņojumi 1" at bounding box center [44, 60] width 60 height 12
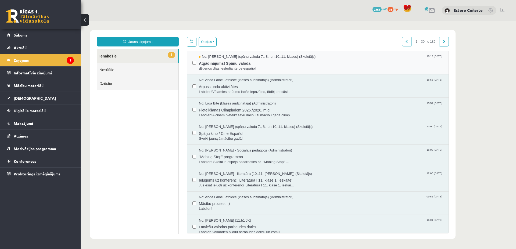
click at [242, 65] on span "Atgādinājums! Spāņu valoda" at bounding box center [321, 62] width 244 height 7
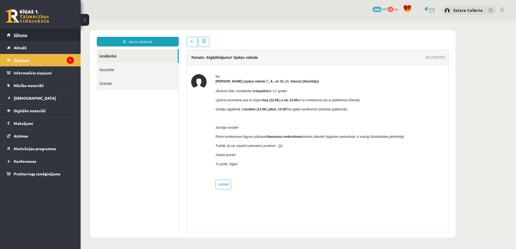
click at [24, 35] on span "Sākums" at bounding box center [21, 35] width 14 height 5
